Goal: Task Accomplishment & Management: Complete application form

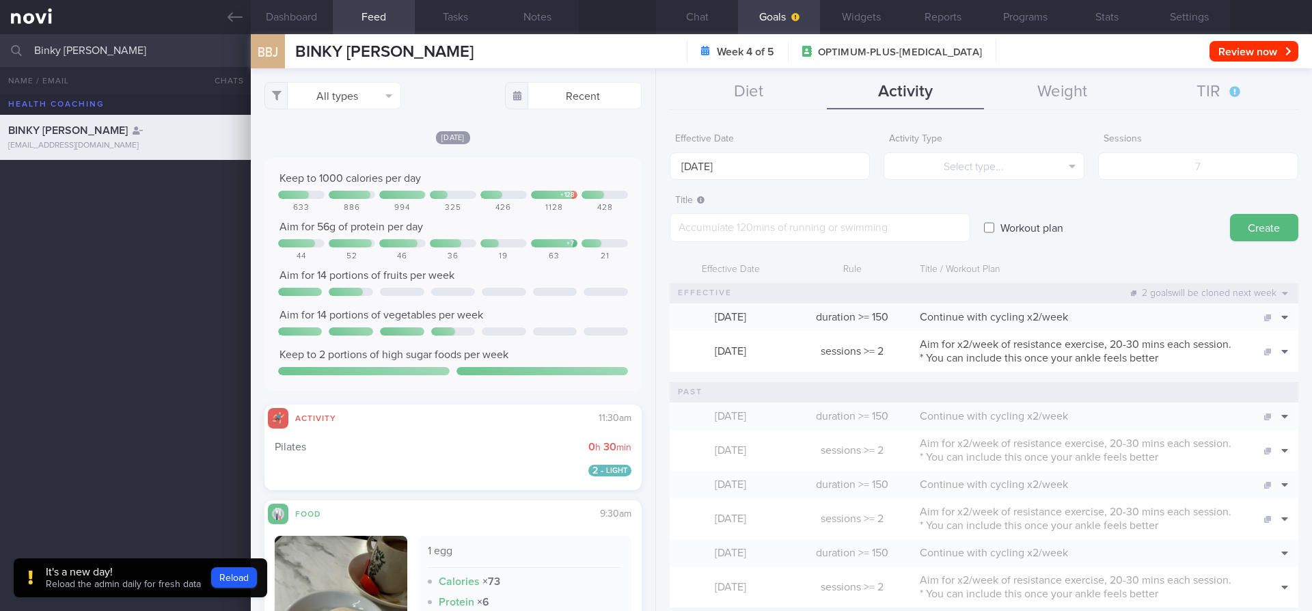
select select "7"
click at [367, 97] on button "All types" at bounding box center [332, 95] width 137 height 27
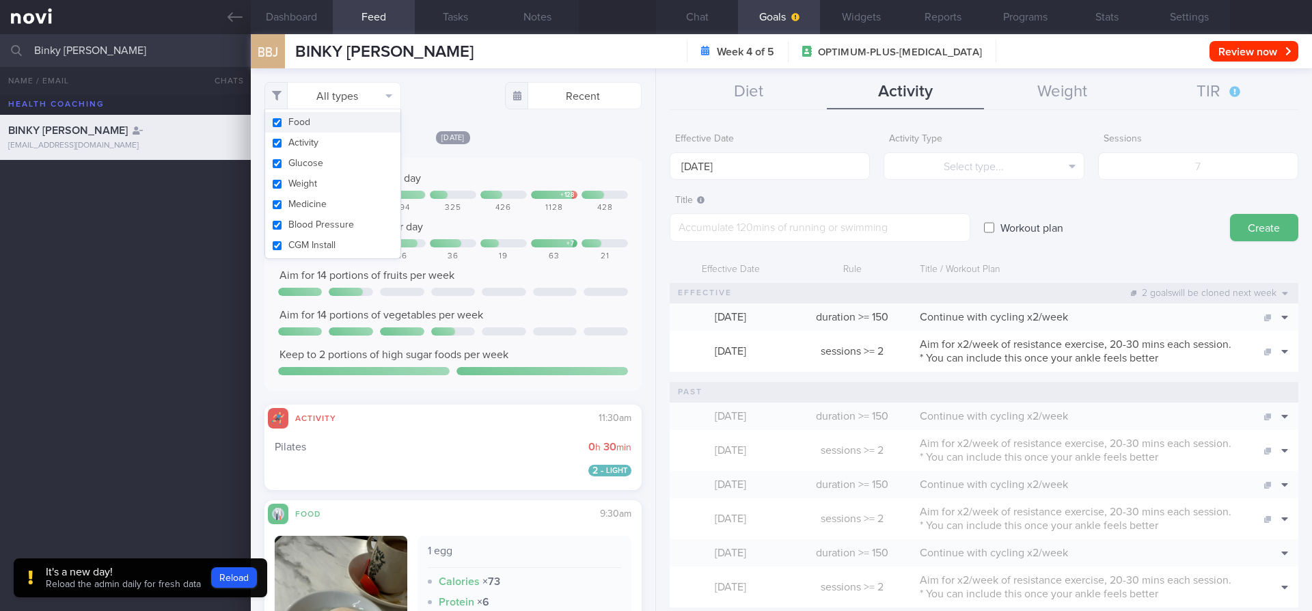
click at [331, 131] on button "Food" at bounding box center [332, 122] width 135 height 21
checkbox input "false"
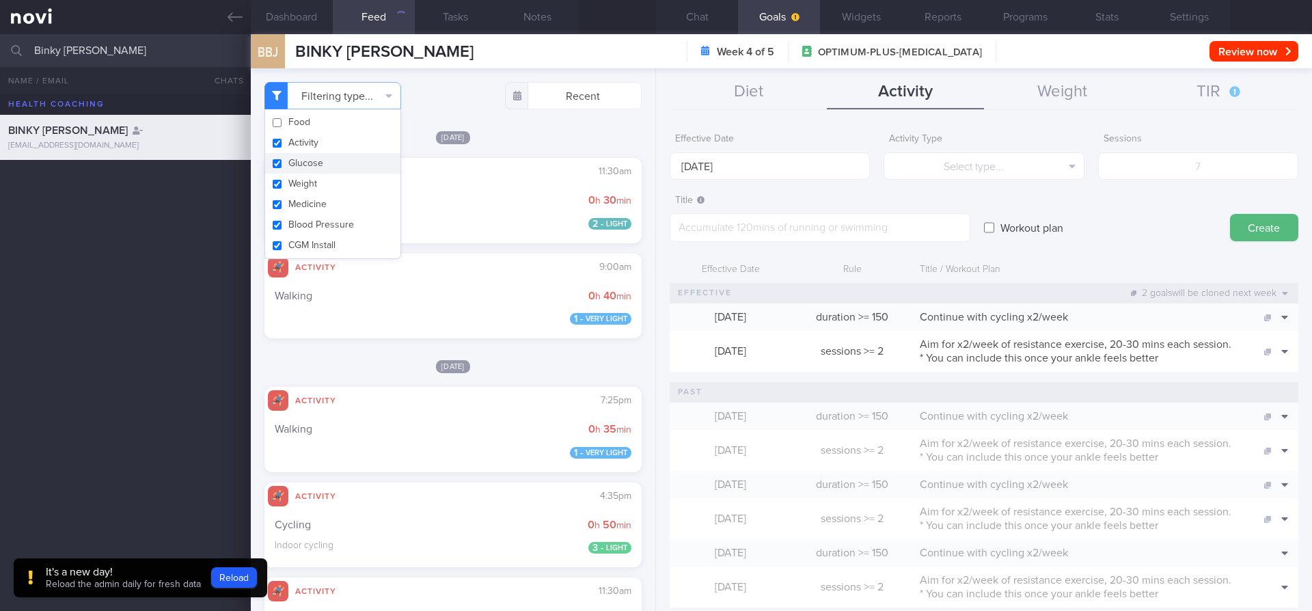
click at [330, 165] on button "Glucose" at bounding box center [332, 163] width 135 height 21
checkbox input "false"
click at [327, 193] on div "Food Activity Glucose Weight Medicine Blood Pressure [MEDICAL_DATA] Install" at bounding box center [332, 184] width 137 height 150
click at [327, 204] on button "Medicine" at bounding box center [332, 204] width 135 height 21
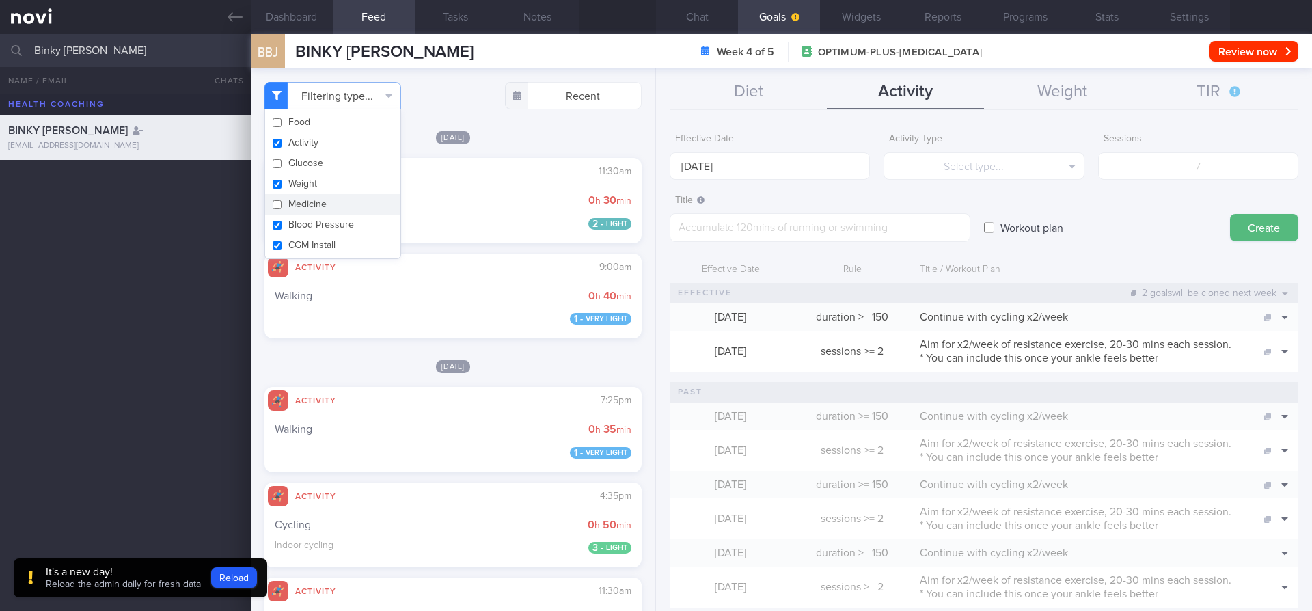
checkbox input "false"
click at [326, 187] on button "Weight" at bounding box center [332, 184] width 135 height 21
checkbox input "false"
click at [326, 222] on button "Blood Pressure" at bounding box center [332, 225] width 135 height 21
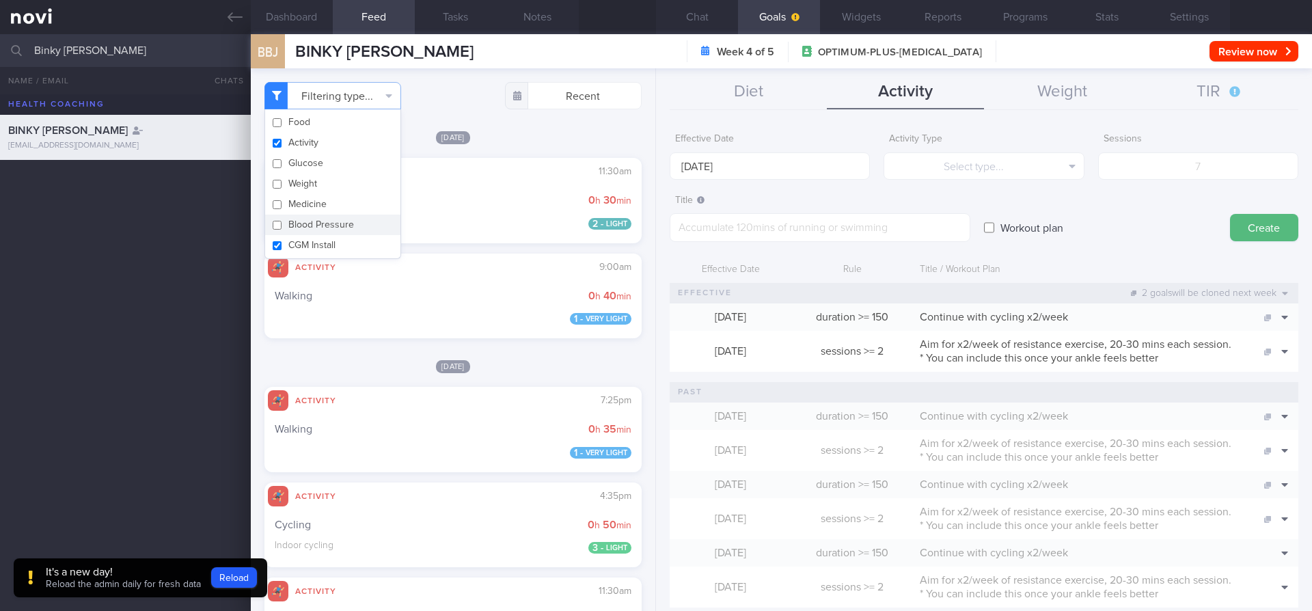
checkbox input "false"
click at [326, 246] on button "CGM Install" at bounding box center [332, 245] width 135 height 21
checkbox input "false"
click at [316, 352] on div "Filtering type... Food Activity Glucose Weight Medicine Blood Pressure [MEDICAL…" at bounding box center [453, 339] width 405 height 543
click at [298, 13] on button "Dashboard" at bounding box center [292, 17] width 82 height 34
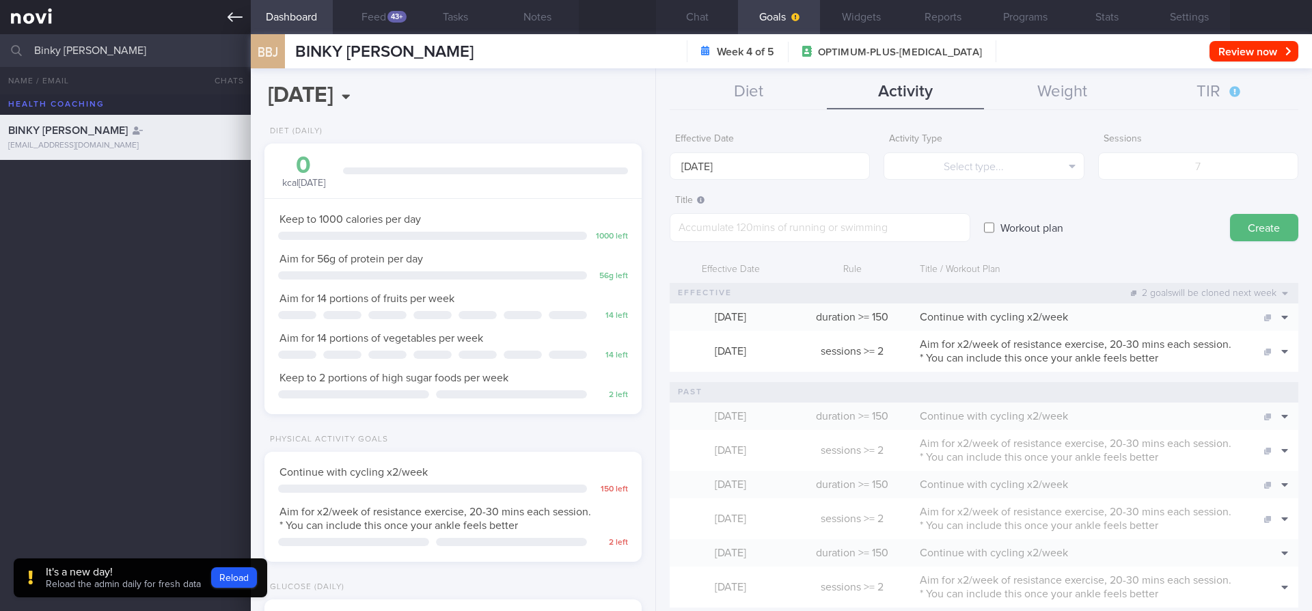
click at [247, 16] on link at bounding box center [125, 17] width 251 height 34
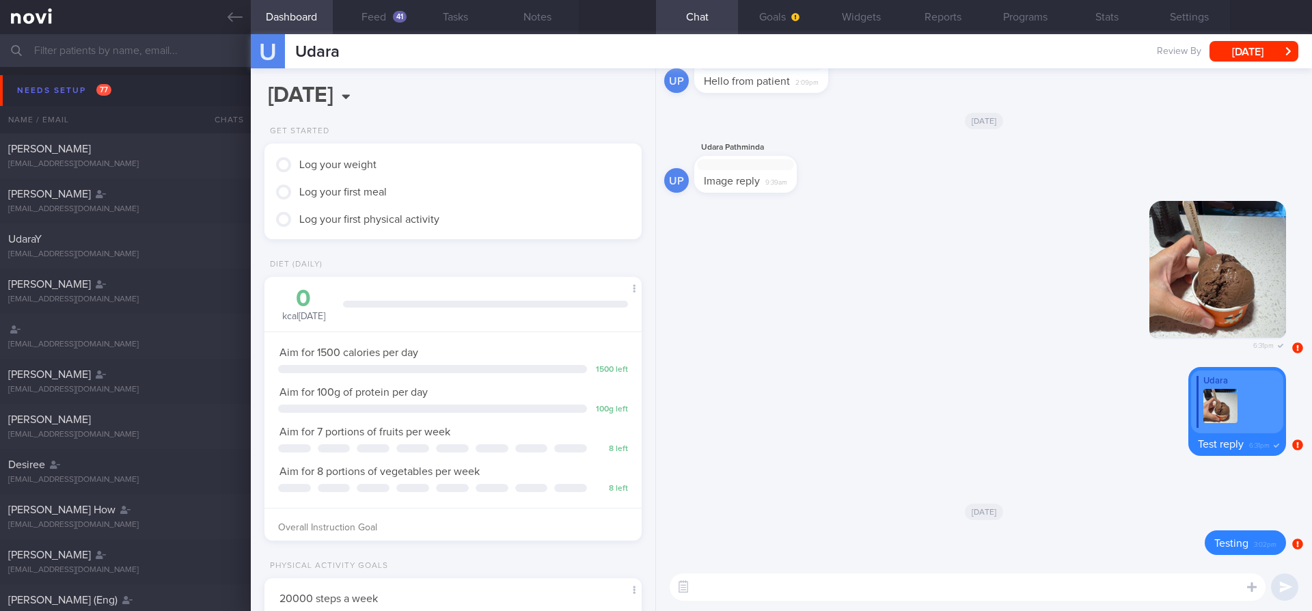
scroll to position [179, 359]
click at [784, 19] on button "Goals" at bounding box center [779, 17] width 82 height 34
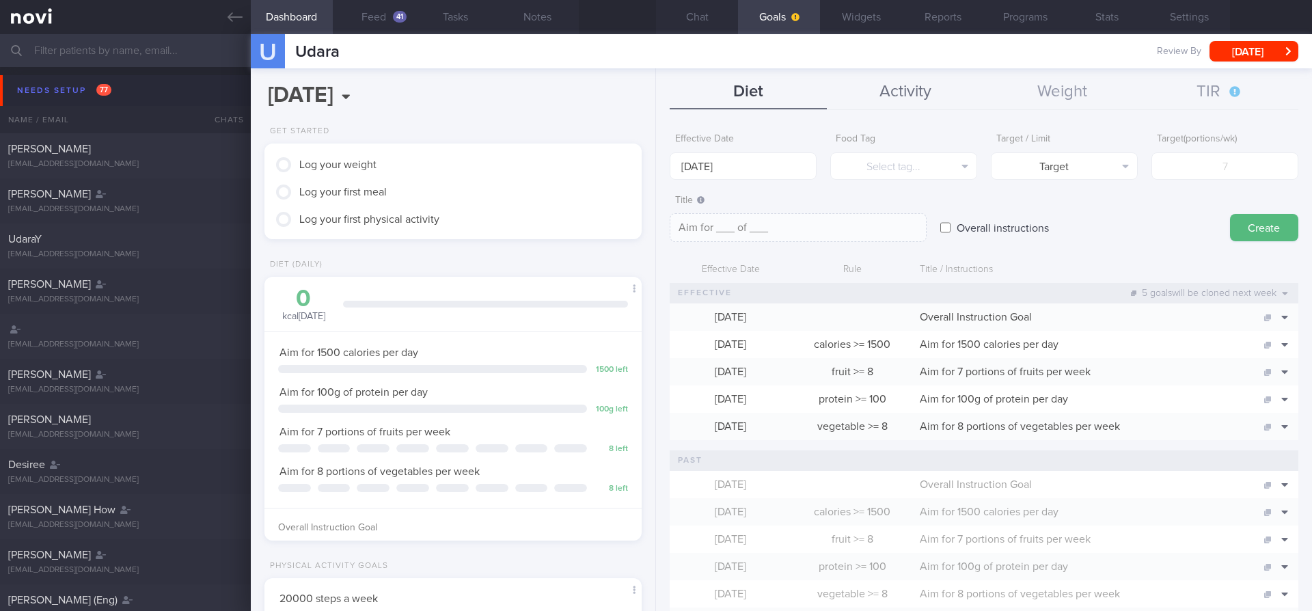
click at [879, 98] on button "Activity" at bounding box center [905, 92] width 157 height 34
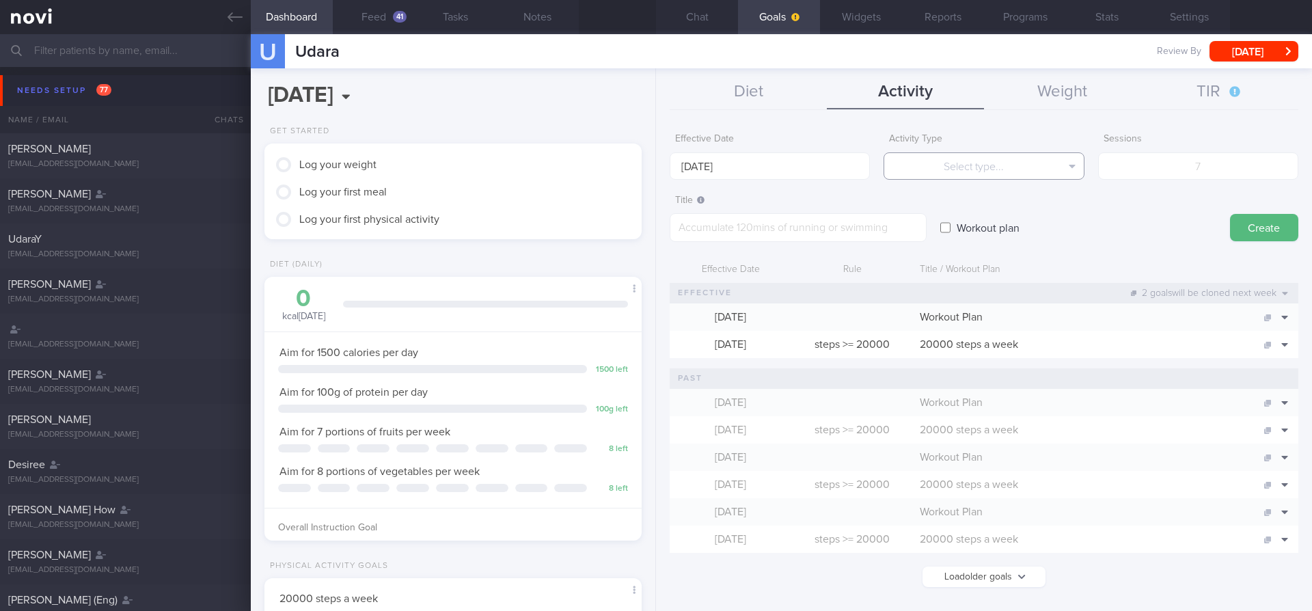
click at [972, 165] on button "Select type..." at bounding box center [984, 165] width 200 height 27
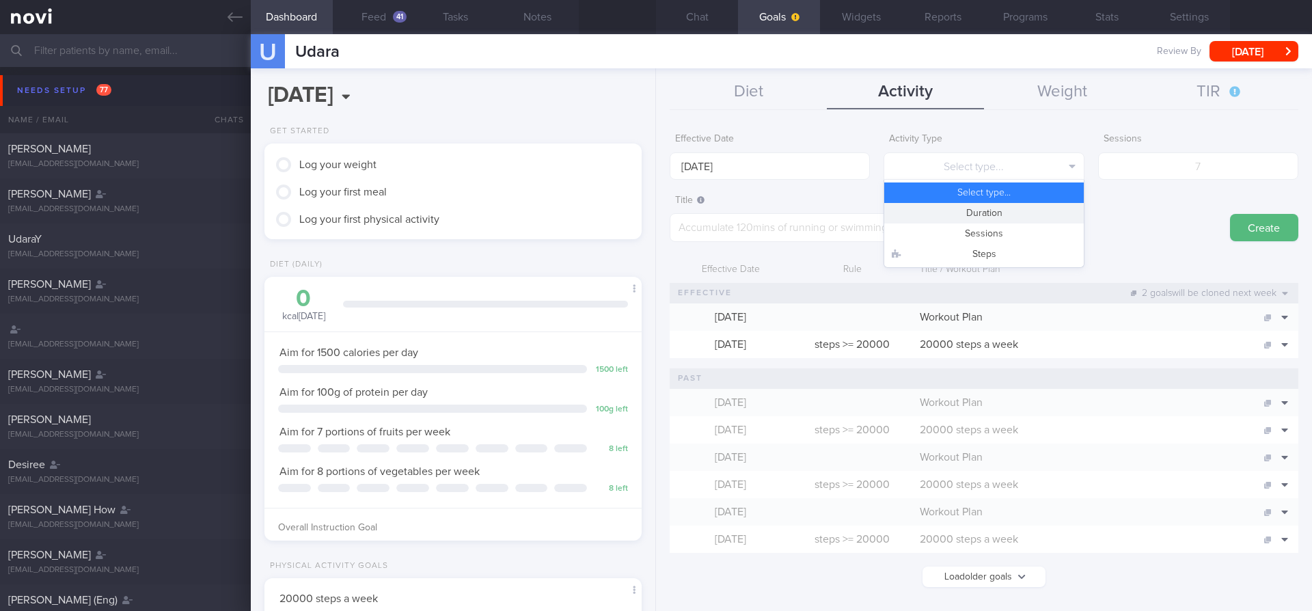
click at [981, 220] on button "Duration" at bounding box center [983, 213] width 199 height 21
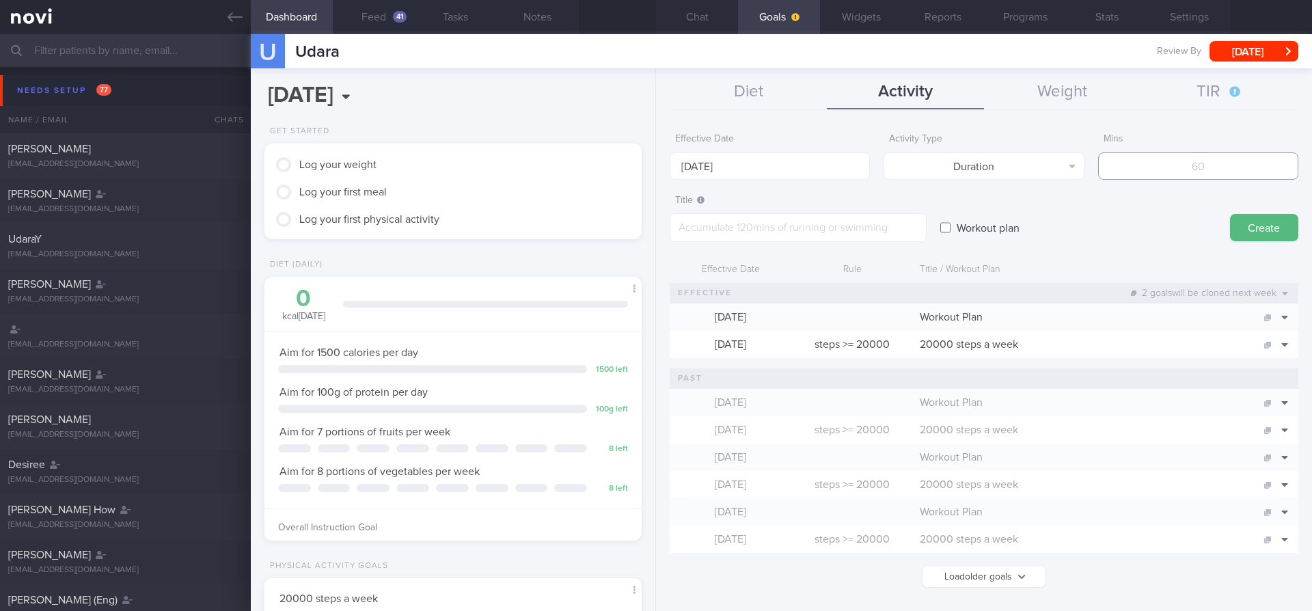
click at [1147, 176] on input "number" at bounding box center [1198, 165] width 200 height 27
type input "150"
click at [825, 221] on textarea at bounding box center [798, 227] width 257 height 29
paste textarea "Continue with cycling x2/week"
type textarea "Continue with cycling x2/week"
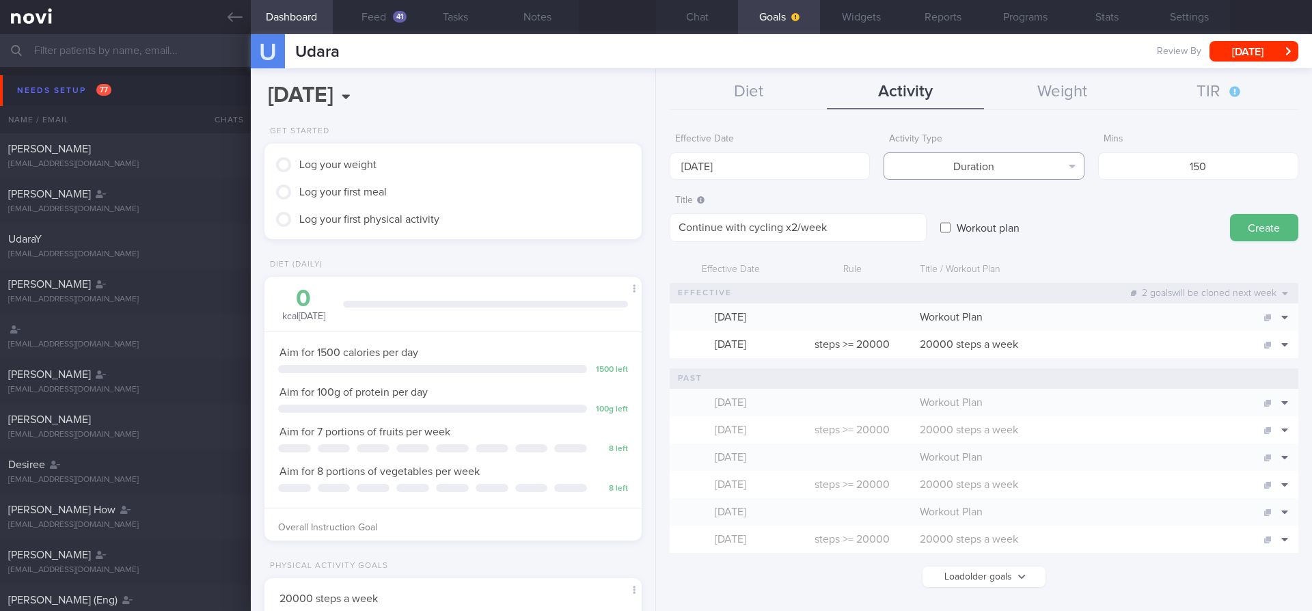
click at [1066, 174] on button "Duration" at bounding box center [984, 165] width 200 height 27
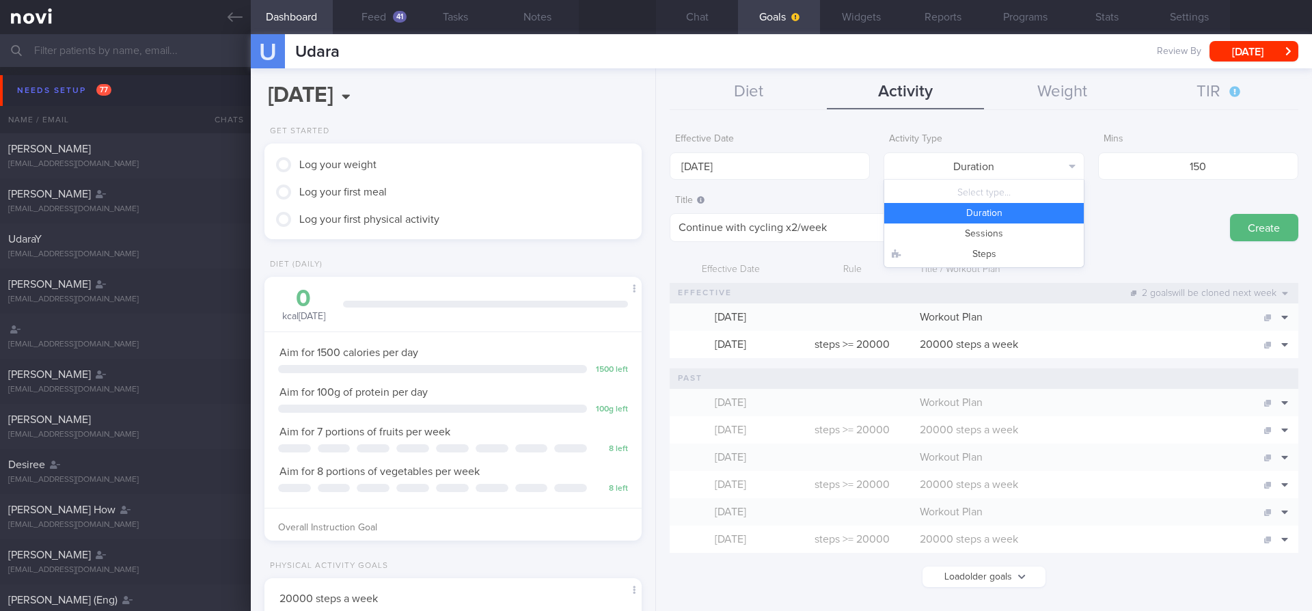
click at [1061, 210] on button "Duration" at bounding box center [983, 213] width 199 height 21
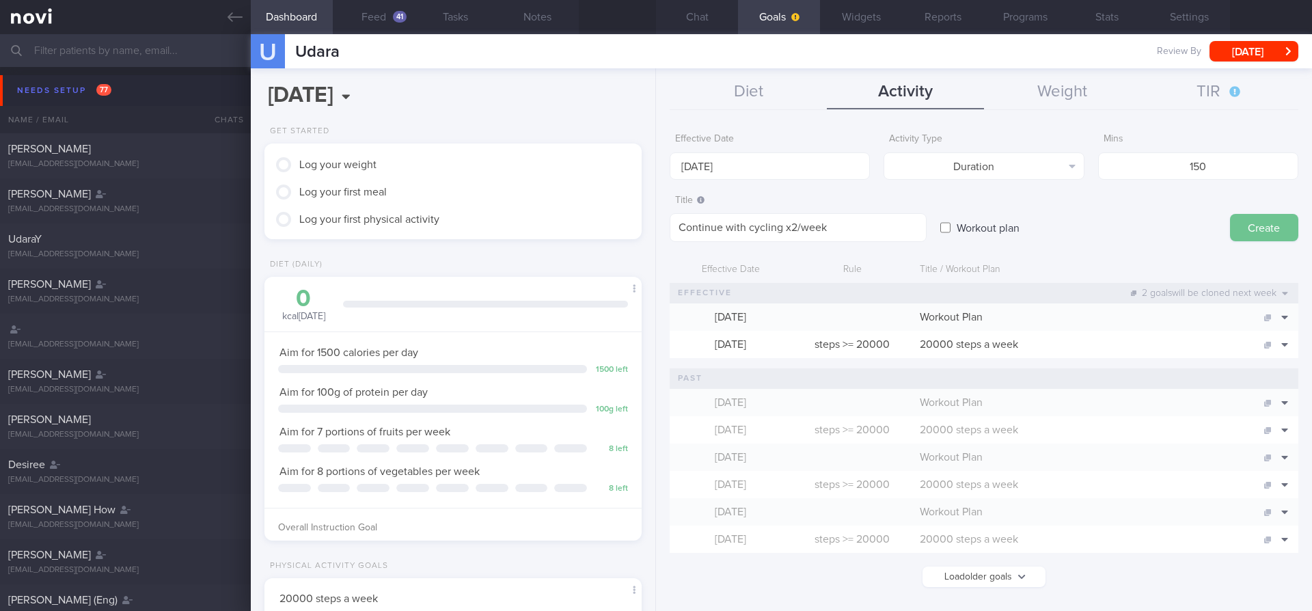
click at [1246, 228] on button "Create" at bounding box center [1264, 227] width 68 height 27
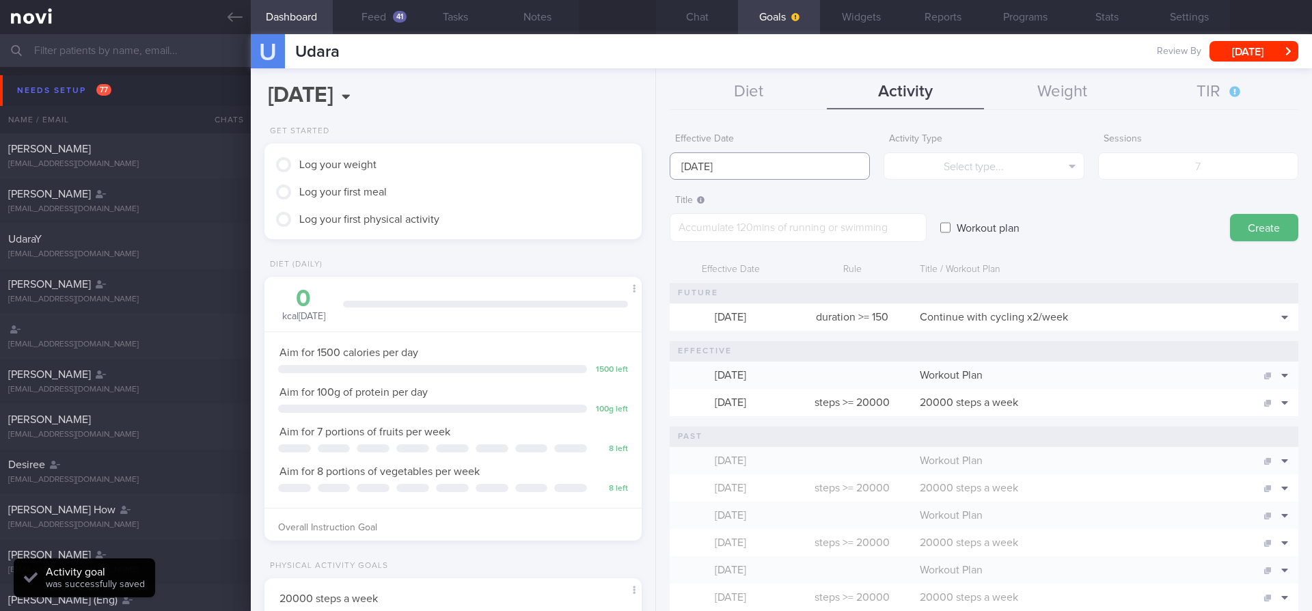
click at [805, 174] on input "[DATE]" at bounding box center [770, 165] width 200 height 27
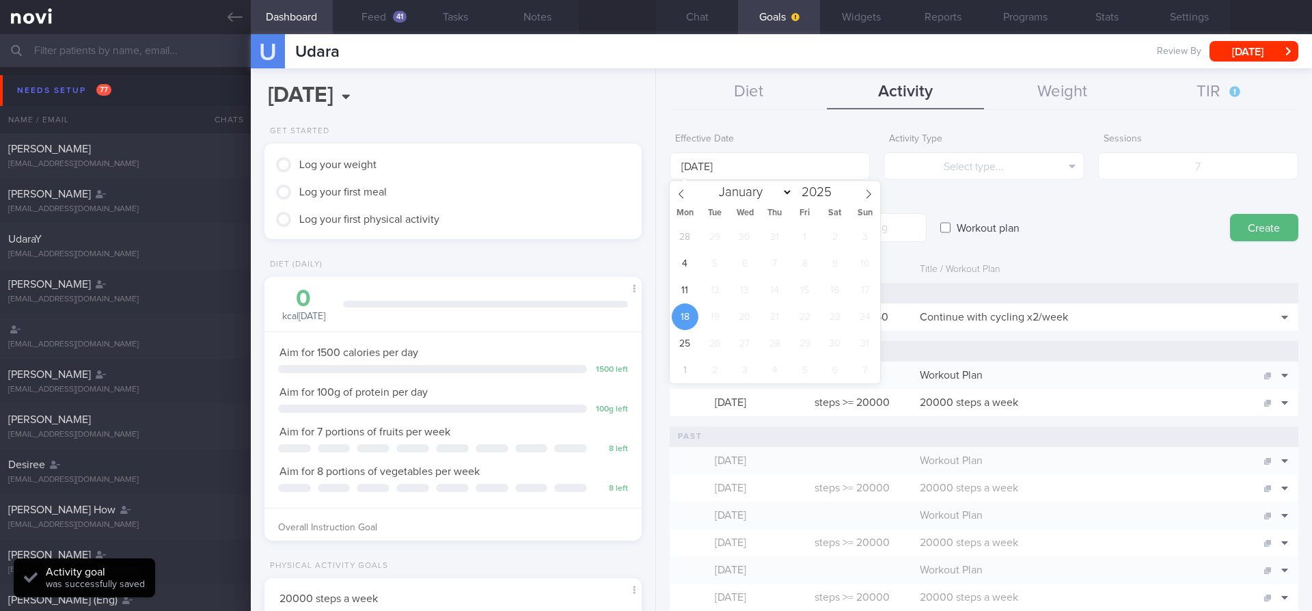
click at [968, 195] on div "Workout plan" at bounding box center [1078, 214] width 276 height 53
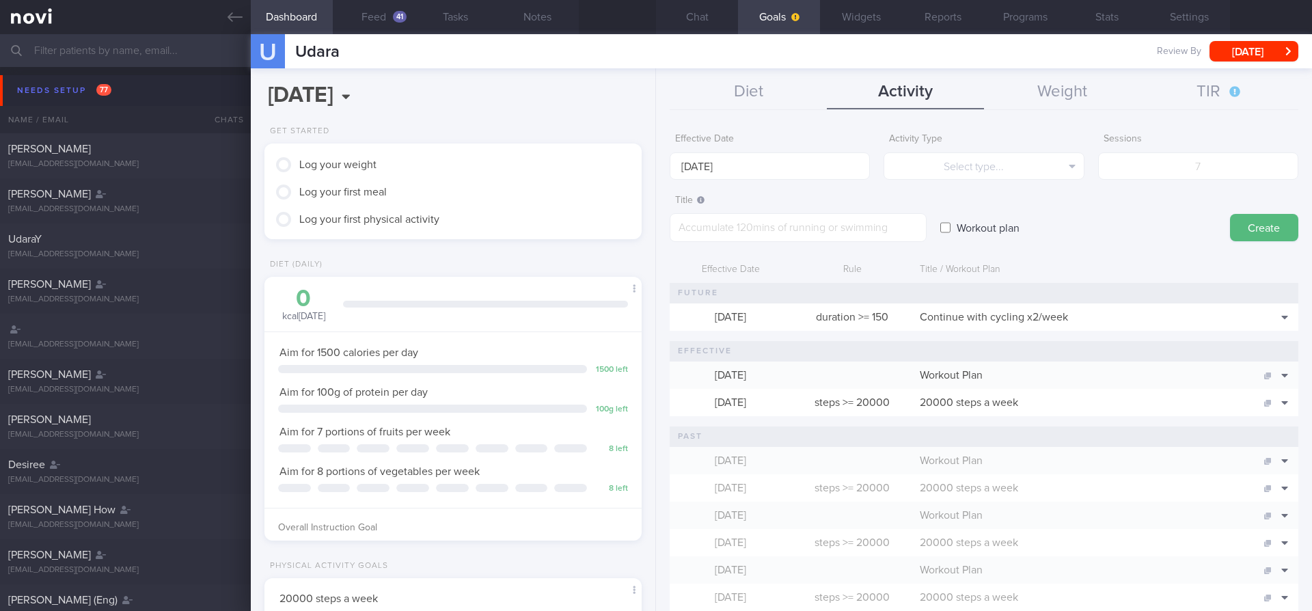
click at [964, 325] on div "Continue with cycling x2/week" at bounding box center [1082, 316] width 338 height 27
click at [1286, 316] on icon at bounding box center [1284, 317] width 6 height 3
click at [1273, 357] on button "Delete" at bounding box center [1261, 358] width 66 height 21
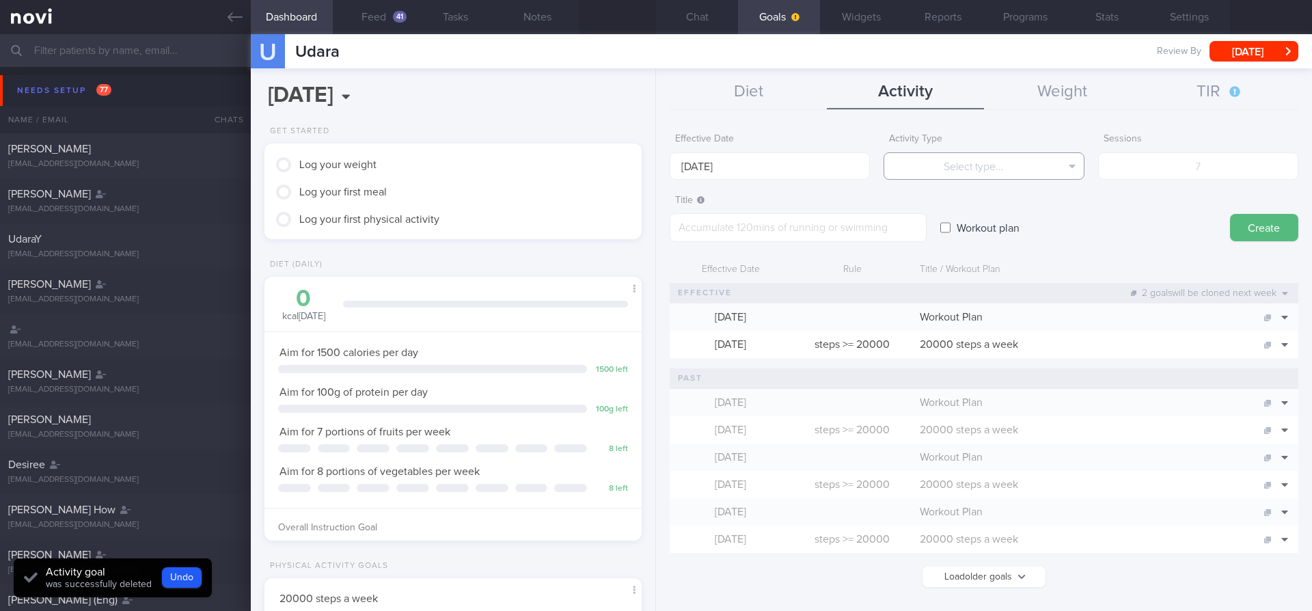
click at [960, 173] on button "Select type..." at bounding box center [984, 165] width 200 height 27
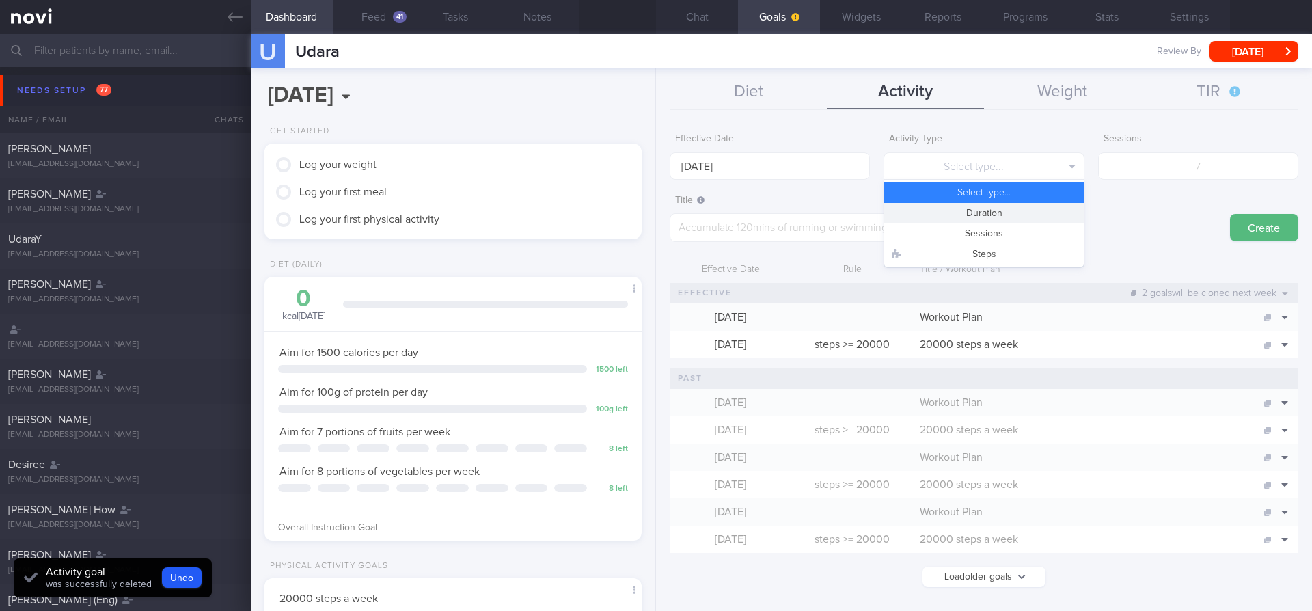
drag, startPoint x: 974, startPoint y: 235, endPoint x: 981, endPoint y: 215, distance: 21.8
click at [981, 215] on div "Select type... Duration Sessions Steps" at bounding box center [984, 224] width 200 height 88
click at [981, 215] on button "Duration" at bounding box center [983, 213] width 199 height 21
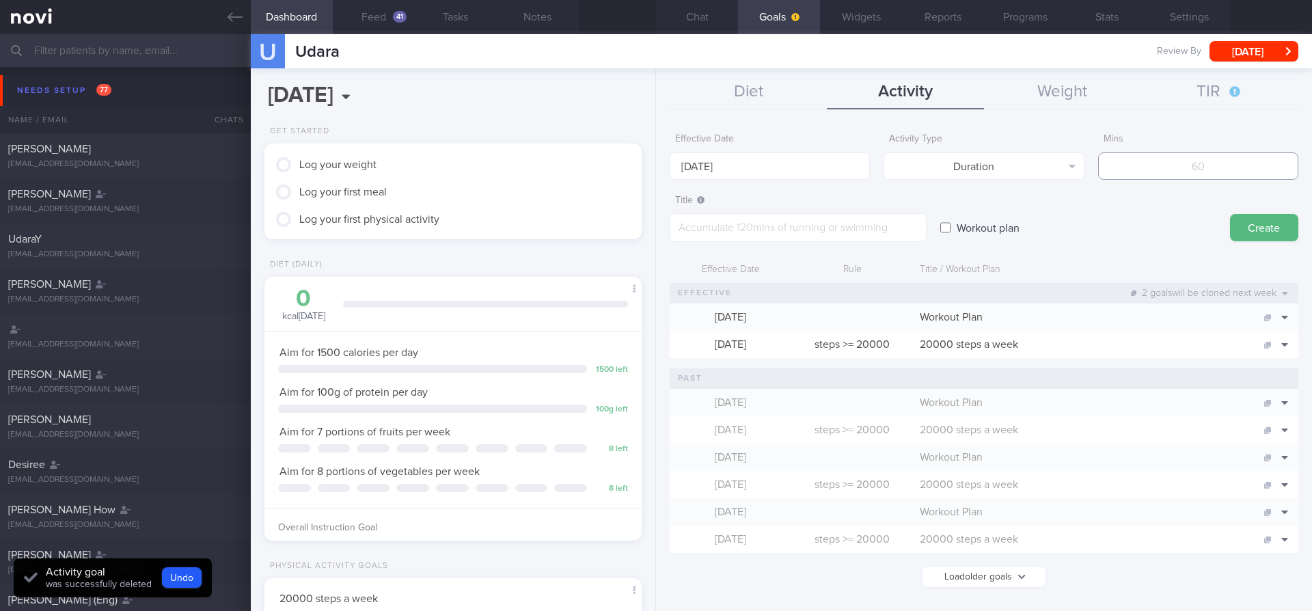
click at [1194, 165] on input "number" at bounding box center [1198, 165] width 200 height 27
type input "150"
click at [851, 228] on textarea at bounding box center [798, 227] width 257 height 29
paste textarea "6704"
type textarea "6704"
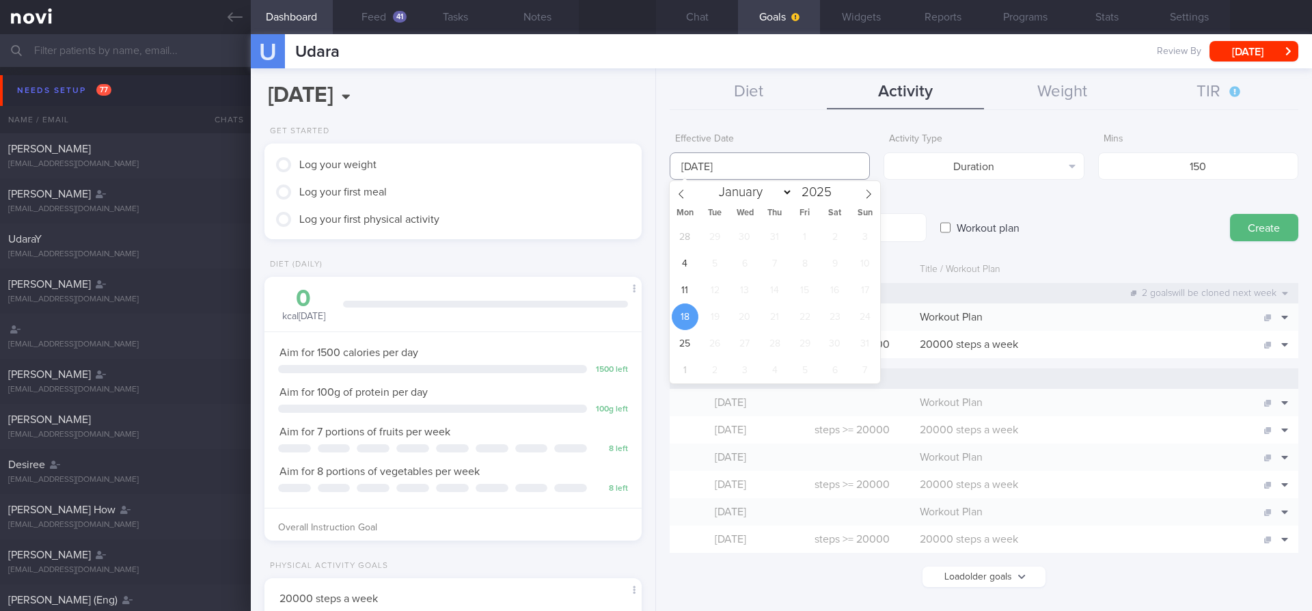
click at [817, 161] on input "[DATE]" at bounding box center [770, 165] width 200 height 27
click at [692, 257] on span "4" at bounding box center [685, 263] width 27 height 27
click at [688, 288] on span "11" at bounding box center [685, 290] width 27 height 27
type input "[DATE]"
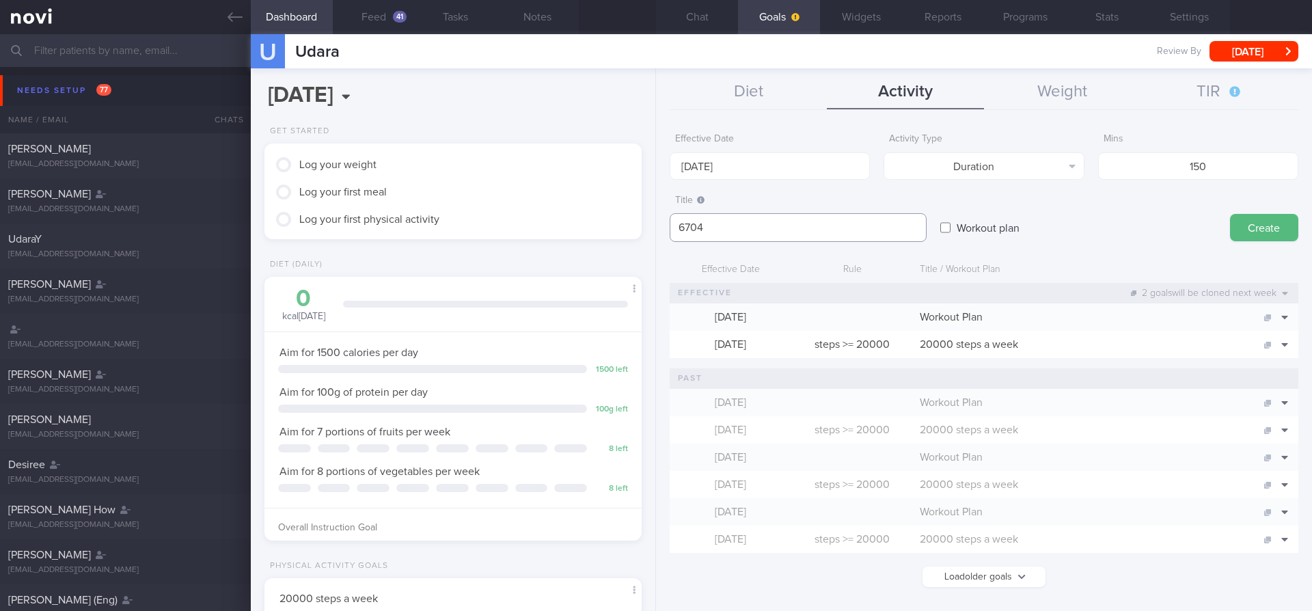
click at [773, 218] on textarea "6704" at bounding box center [798, 227] width 257 height 29
paste textarea "Continue with cycling x2/week"
type textarea "Continue with cycling x2/week"
click at [1252, 224] on button "Create" at bounding box center [1264, 227] width 68 height 27
type input "[DATE]"
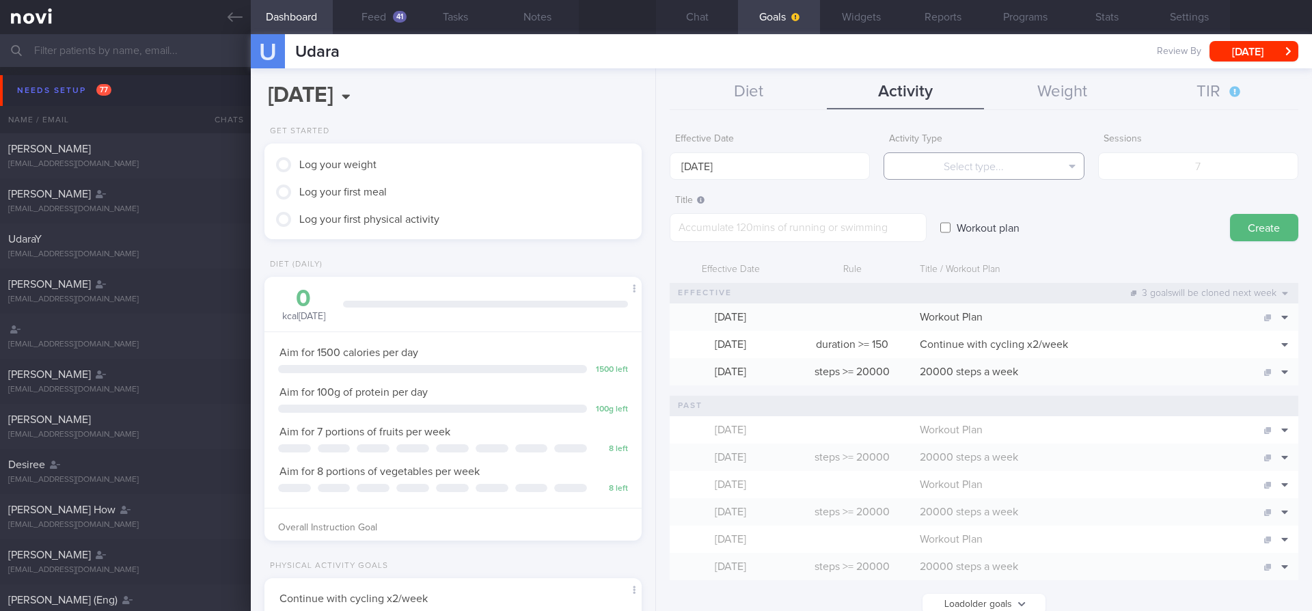
click at [1035, 165] on button "Select type..." at bounding box center [984, 165] width 200 height 27
click at [1035, 232] on button "Sessions" at bounding box center [983, 233] width 199 height 21
click at [849, 238] on textarea at bounding box center [798, 227] width 257 height 29
click at [1187, 167] on input "number" at bounding box center [1198, 165] width 200 height 27
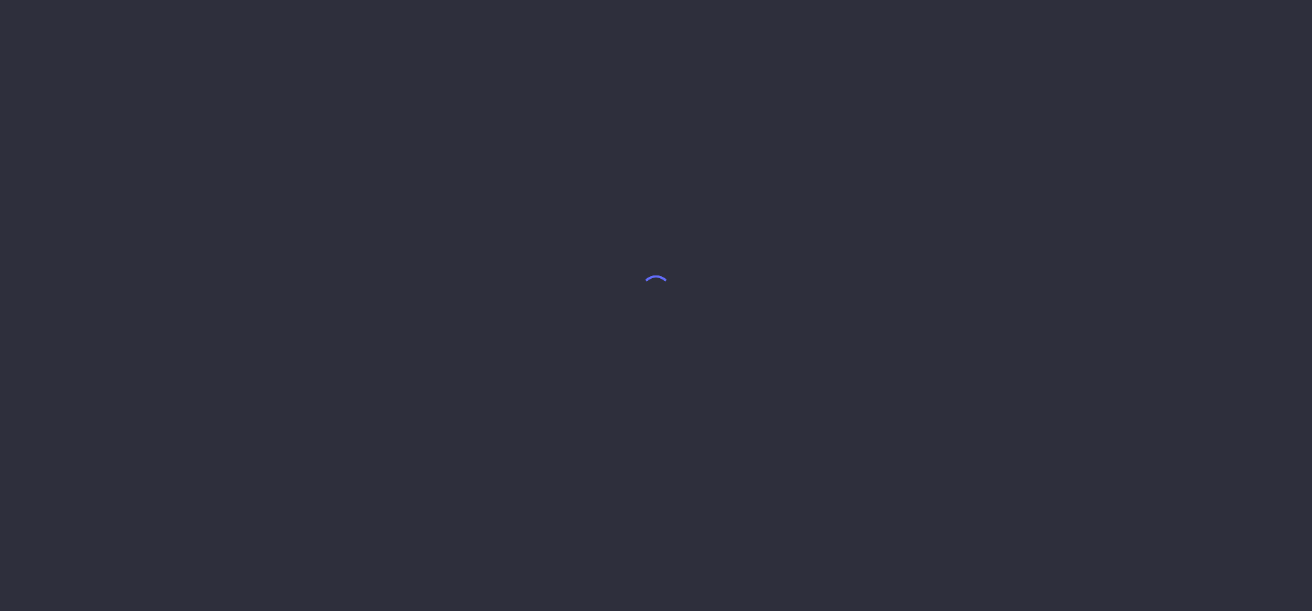
select select "7"
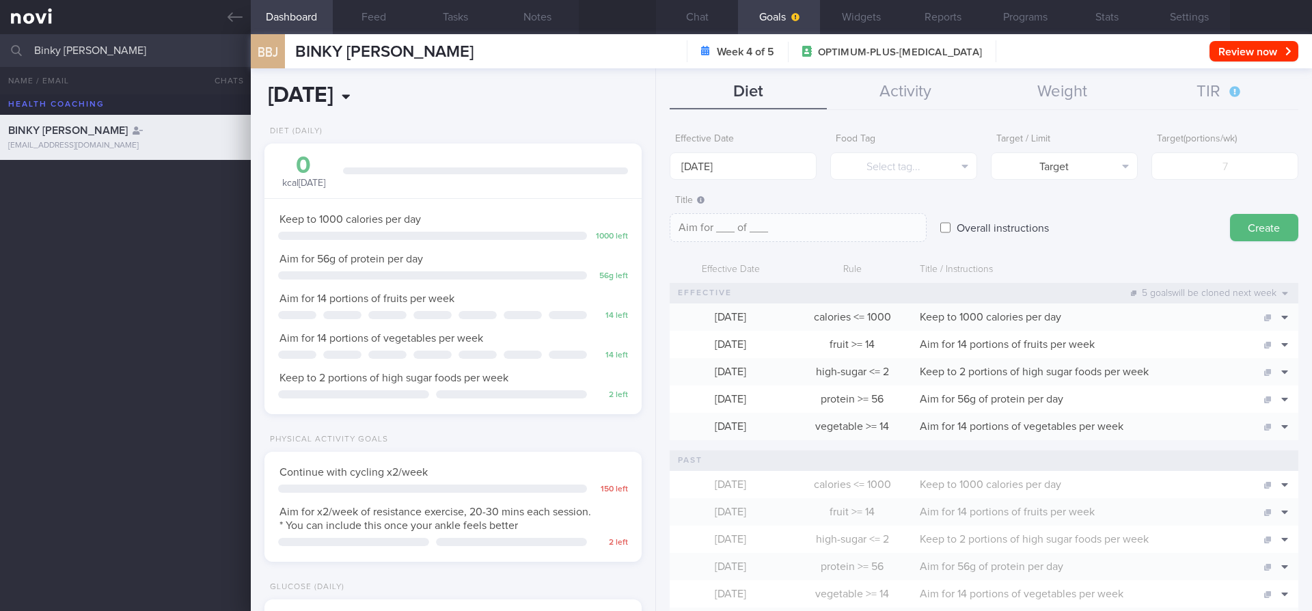
click at [359, 84] on input "[DATE]" at bounding box center [380, 96] width 233 height 34
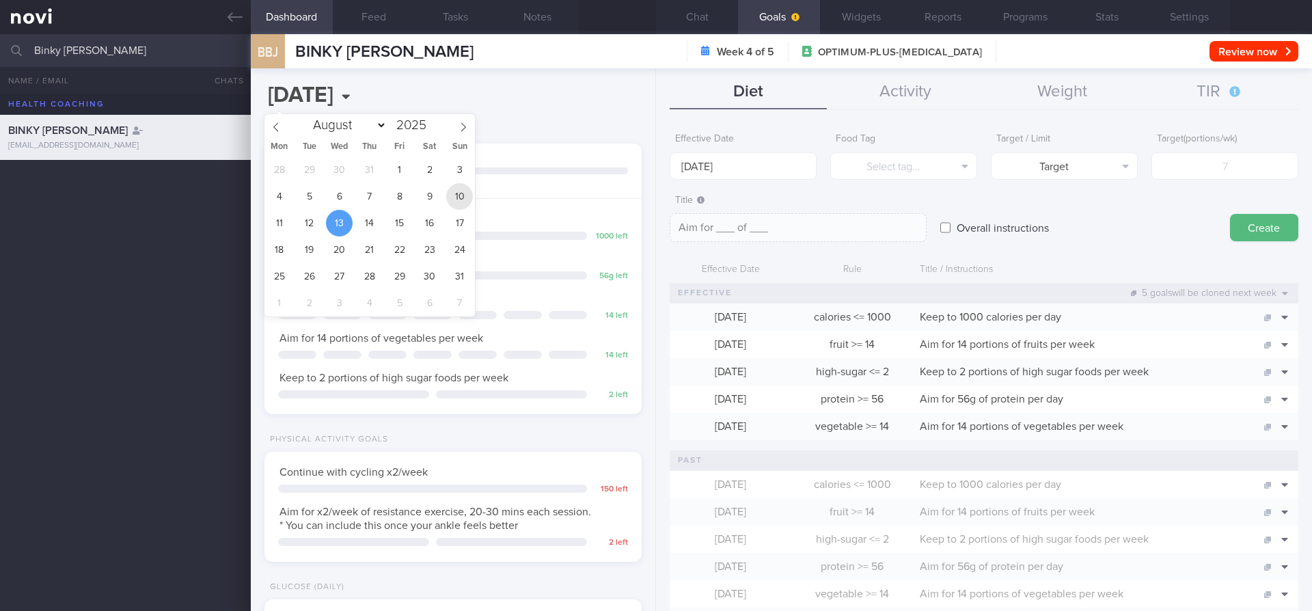
click at [456, 204] on span "10" at bounding box center [459, 196] width 27 height 27
type input "2025-08-10"
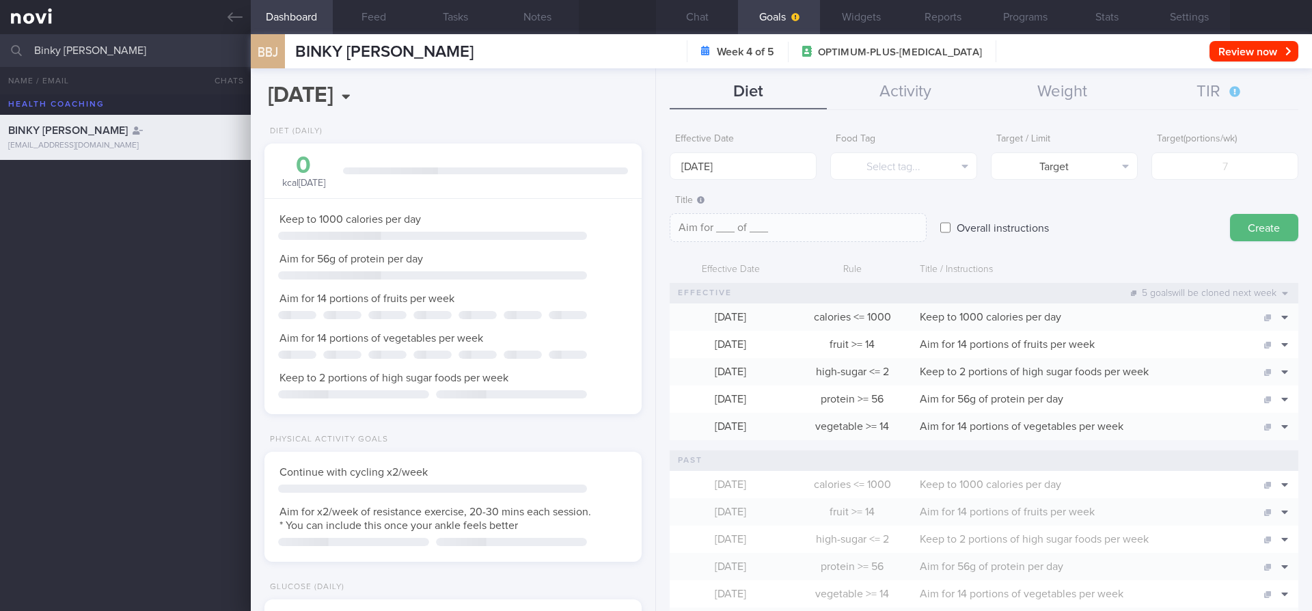
scroll to position [196, 353]
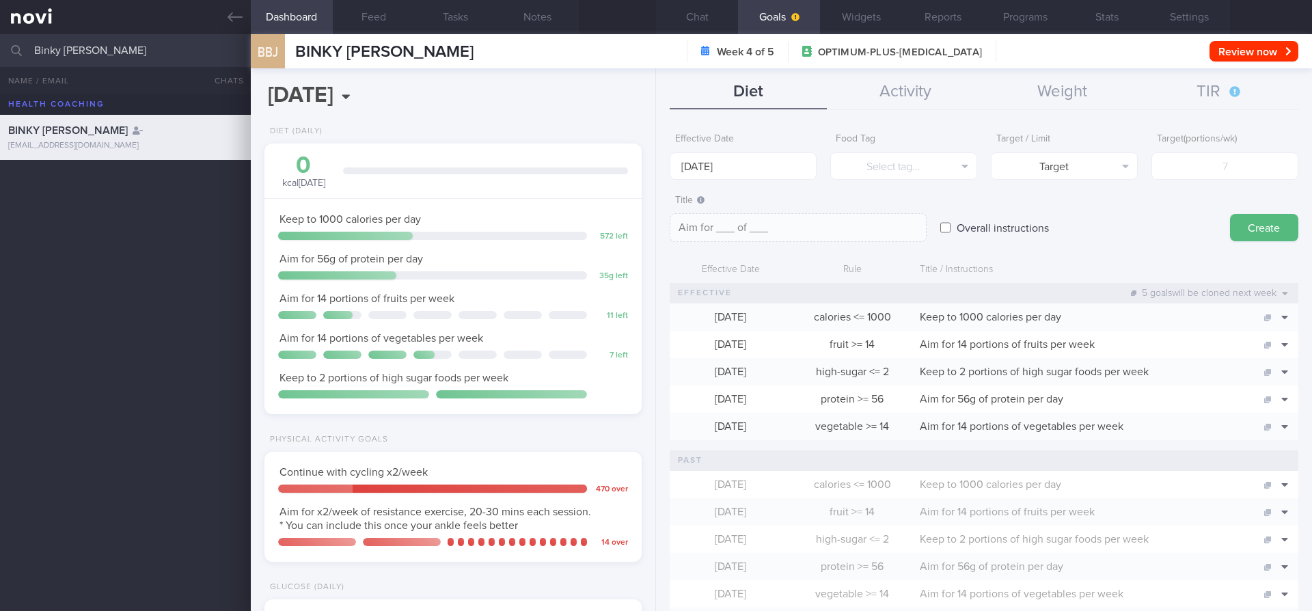
click at [603, 489] on div "470 over" at bounding box center [611, 489] width 34 height 10
copy div "470"
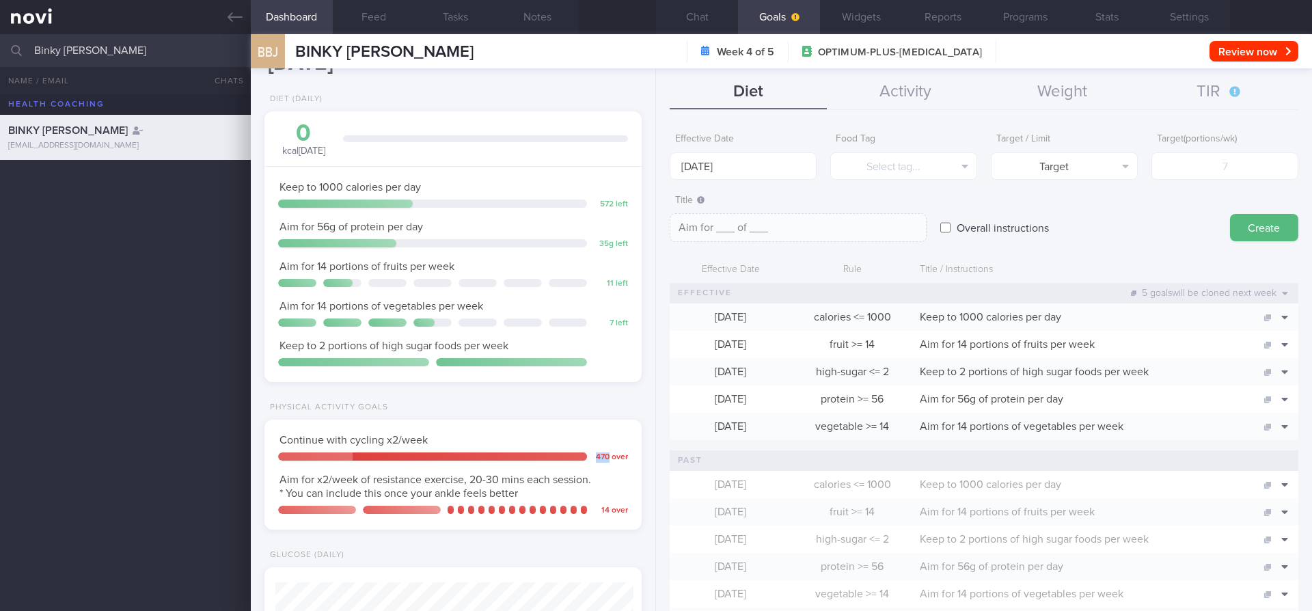
scroll to position [33, 0]
